Goal: Information Seeking & Learning: Learn about a topic

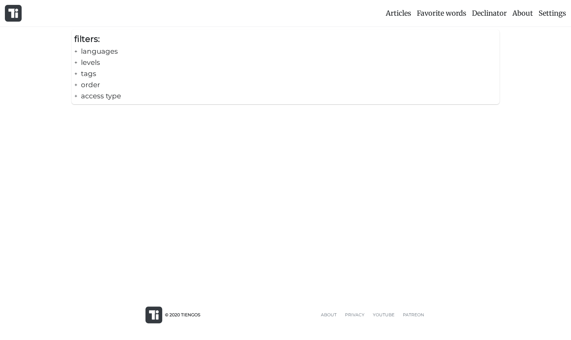
click at [90, 51] on div "+ languages" at bounding box center [285, 51] width 423 height 11
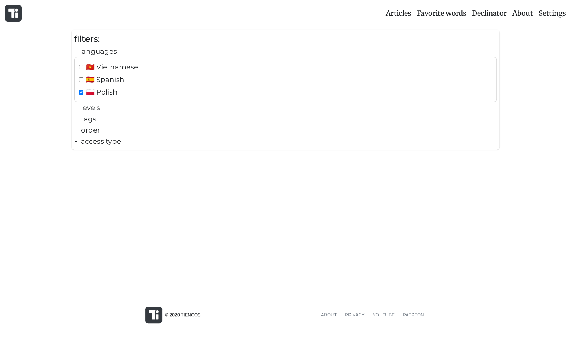
click at [90, 51] on div "- languages" at bounding box center [285, 51] width 423 height 11
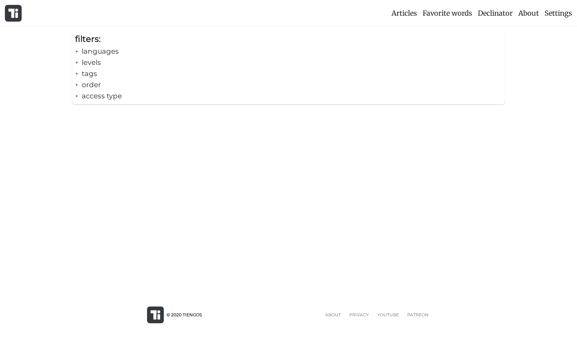
click at [86, 63] on div "+ levels" at bounding box center [288, 62] width 427 height 11
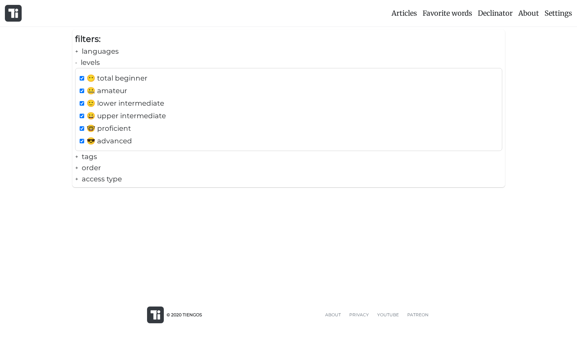
click at [86, 63] on div "- levels" at bounding box center [288, 62] width 427 height 11
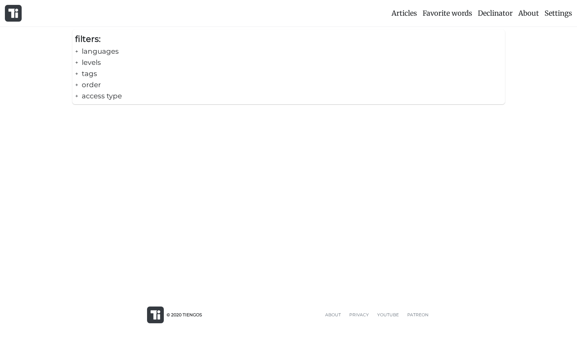
click at [88, 70] on div "+ tags" at bounding box center [288, 73] width 427 height 11
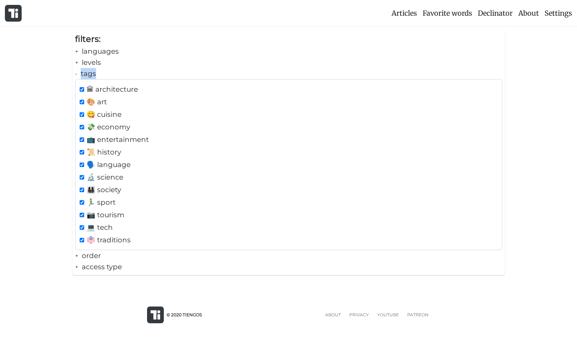
click at [88, 70] on div "- tags" at bounding box center [288, 73] width 427 height 11
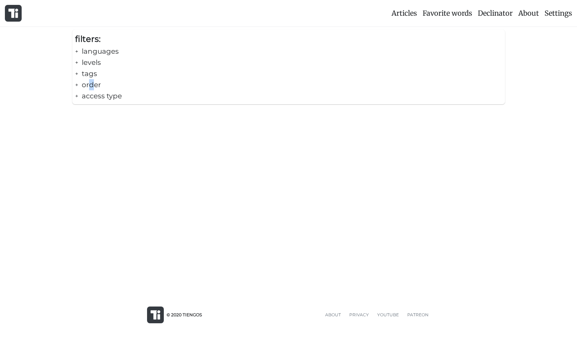
drag, startPoint x: 88, startPoint y: 70, endPoint x: 91, endPoint y: 83, distance: 12.7
click at [91, 83] on div "+ order" at bounding box center [288, 84] width 427 height 11
click at [91, 86] on div "- order" at bounding box center [288, 84] width 427 height 11
click at [91, 97] on div "+ access type" at bounding box center [288, 95] width 427 height 11
click at [91, 97] on div "- access type" at bounding box center [288, 95] width 427 height 11
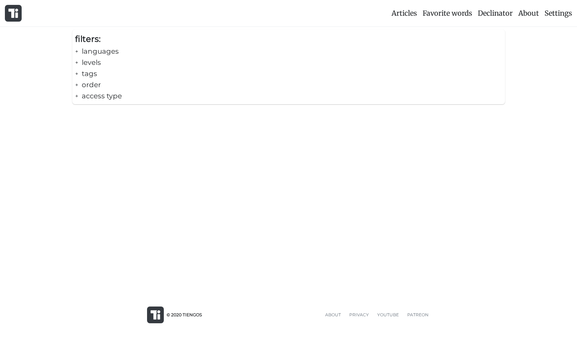
click at [106, 96] on div "+ access type" at bounding box center [288, 95] width 427 height 11
click at [106, 96] on div "- access type" at bounding box center [288, 95] width 427 height 11
click at [81, 83] on div "+ order" at bounding box center [288, 84] width 427 height 11
click at [90, 70] on div "+ tags" at bounding box center [288, 73] width 427 height 11
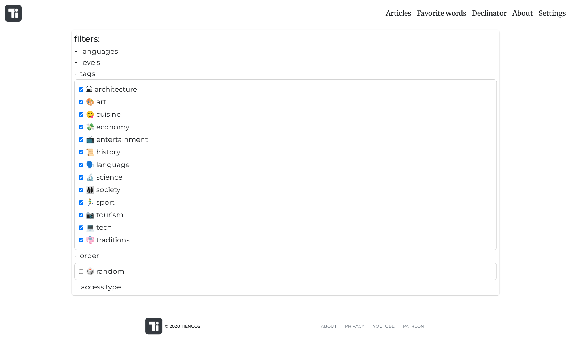
click at [90, 70] on div "- tags" at bounding box center [285, 73] width 423 height 11
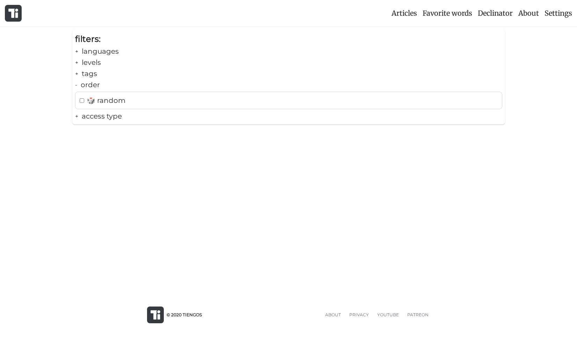
click at [93, 92] on div "🎲 random" at bounding box center [288, 100] width 427 height 17
checkbox input "true"
click at [93, 85] on div "- order" at bounding box center [288, 84] width 427 height 11
click at [87, 50] on div "+ languages" at bounding box center [288, 51] width 427 height 11
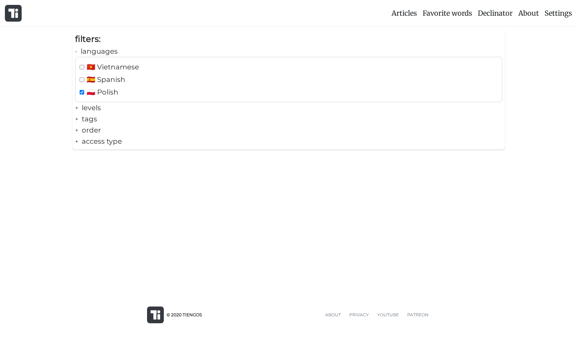
click at [82, 68] on input "checkbox" at bounding box center [82, 67] width 5 height 5
checkbox input "true"
click at [82, 77] on input "checkbox" at bounding box center [82, 79] width 5 height 5
checkbox input "true"
click at [83, 65] on input "checkbox" at bounding box center [82, 67] width 5 height 5
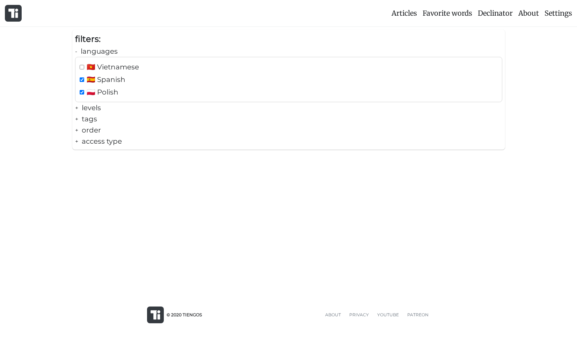
checkbox input "false"
click at [81, 82] on div "🇪🇸 Spanish" at bounding box center [288, 79] width 421 height 11
checkbox input "false"
click at [247, 209] on div "Articles Favorite words Declinator About Settings filters: - languages 🇻🇳 Vietn…" at bounding box center [288, 145] width 577 height 290
click at [114, 48] on div "- languages" at bounding box center [288, 51] width 427 height 11
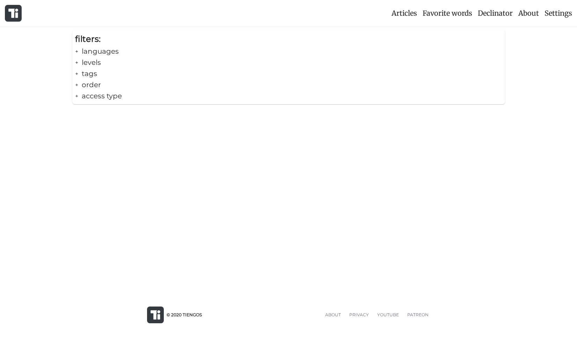
click at [402, 12] on span "Articles" at bounding box center [403, 13] width 25 height 9
click at [155, 185] on div "Articles Favorite words Declinator About Settings filters: + languages + levels…" at bounding box center [288, 145] width 577 height 290
